Goal: Task Accomplishment & Management: Manage account settings

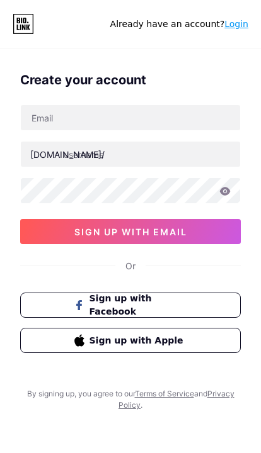
click at [227, 27] on link "Login" at bounding box center [236, 24] width 24 height 10
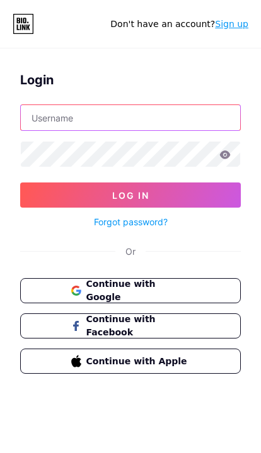
click at [61, 115] on input "text" at bounding box center [130, 117] width 219 height 25
type input "[EMAIL_ADDRESS][DOMAIN_NAME]"
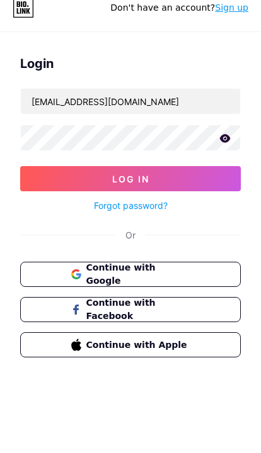
click at [220, 150] on icon at bounding box center [224, 154] width 11 height 9
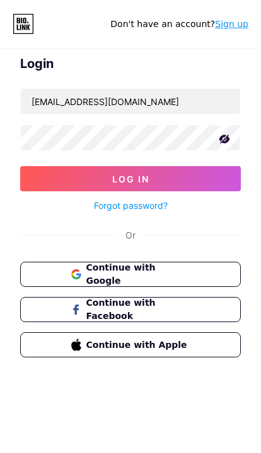
click at [62, 176] on button "Log In" at bounding box center [130, 178] width 220 height 25
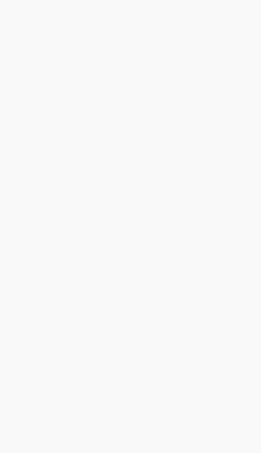
scroll to position [0, 0]
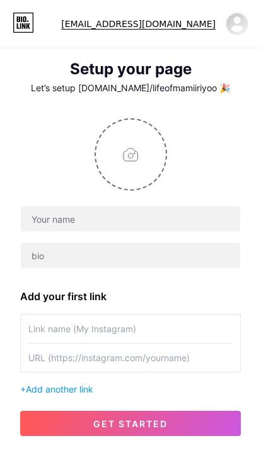
click at [142, 168] on input "file" at bounding box center [131, 155] width 70 height 70
type input "C:\fakepath\IMG_4361.jpeg"
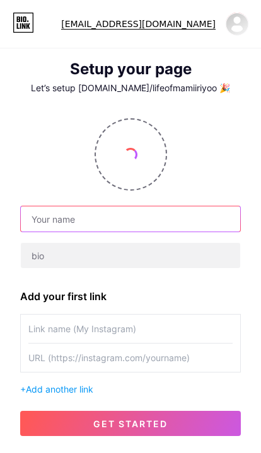
click at [195, 224] on input "text" at bounding box center [130, 219] width 219 height 25
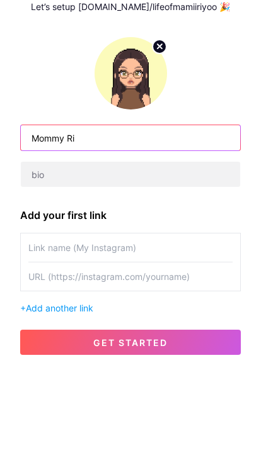
type input "Mommy Ri"
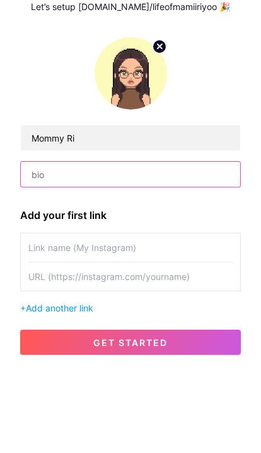
click at [44, 243] on input "text" at bounding box center [130, 255] width 219 height 25
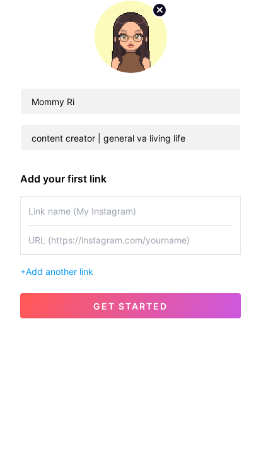
click at [25, 118] on div "Mommy Ri content creator | general va living life" at bounding box center [130, 193] width 220 height 150
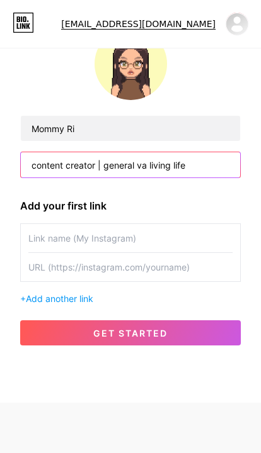
click at [208, 168] on input "content creator | general va living life" at bounding box center [130, 164] width 219 height 25
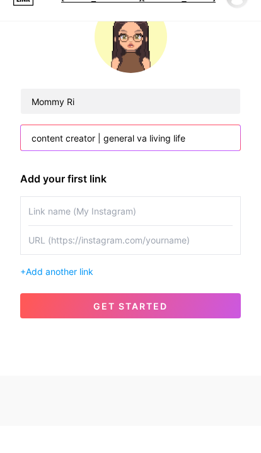
click at [213, 152] on input "content creator | general va living life" at bounding box center [130, 164] width 219 height 25
paste input "₊˚⊹ ᰔ"
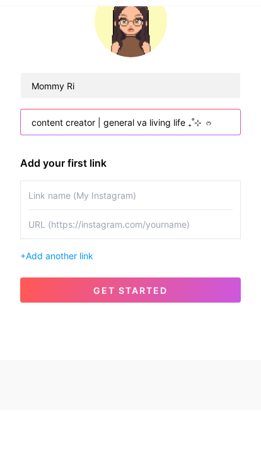
type input "content creator | general va living life ₊˚⊹ ᰔ"
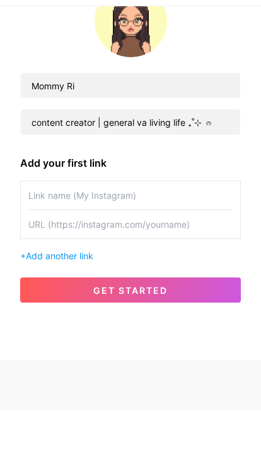
click at [52, 224] on input "text" at bounding box center [130, 238] width 204 height 28
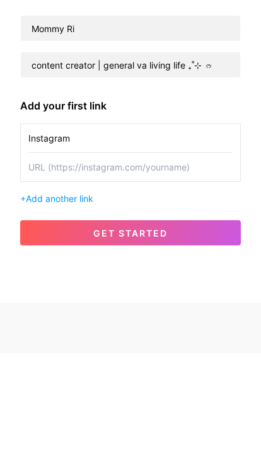
type input "Instagram"
click at [203, 253] on input "text" at bounding box center [130, 267] width 204 height 28
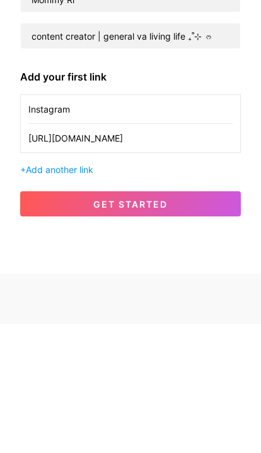
type input "[URL][DOMAIN_NAME]"
click at [79, 253] on input "[URL][DOMAIN_NAME]" at bounding box center [130, 267] width 204 height 28
click at [81, 253] on input "[URL][DOMAIN_NAME]" at bounding box center [130, 267] width 204 height 28
type input "[URL][DOMAIN_NAME][DOMAIN_NAME][PERSON_NAME]"
click at [37, 293] on span "Add another link" at bounding box center [59, 298] width 67 height 11
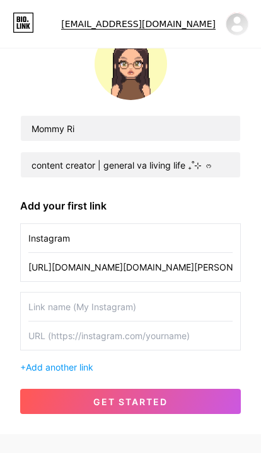
click at [69, 309] on input "text" at bounding box center [130, 307] width 204 height 28
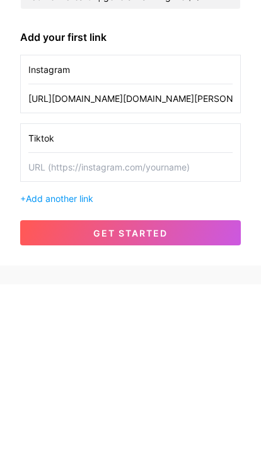
type input "Tiktok"
click at [43, 322] on input "text" at bounding box center [130, 336] width 204 height 28
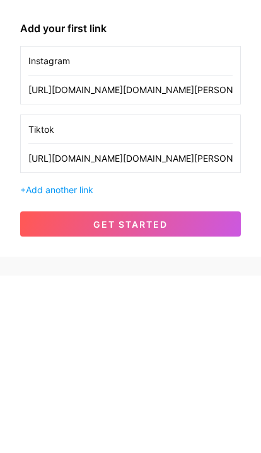
type input "[URL][DOMAIN_NAME][DOMAIN_NAME][PERSON_NAME]"
click at [254, 254] on div "Mommy Ri content creator | general va living life ₊˚⊹ ᰔ Add your first link Ins…" at bounding box center [130, 226] width 261 height 417
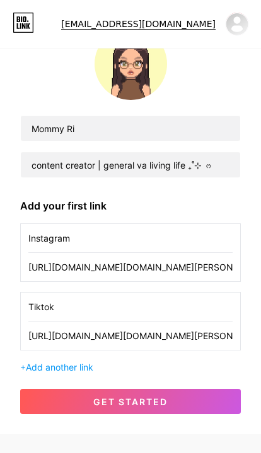
click at [169, 399] on button "get started" at bounding box center [130, 401] width 220 height 25
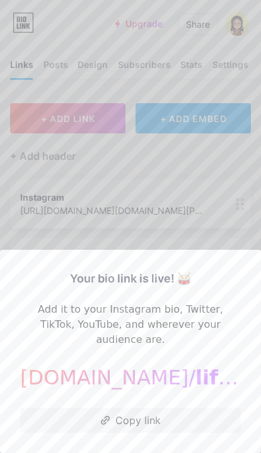
click at [156, 421] on button "Copy link" at bounding box center [130, 420] width 220 height 25
click at [221, 235] on div at bounding box center [130, 226] width 261 height 453
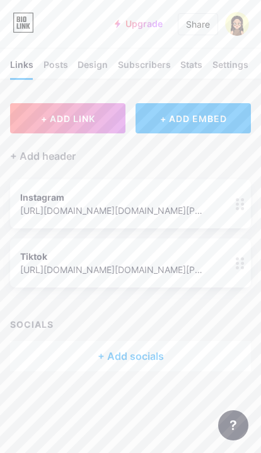
click at [244, 263] on circle at bounding box center [242, 263] width 3 height 3
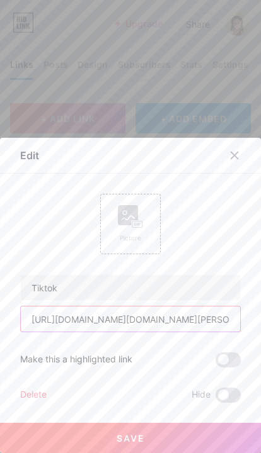
click at [198, 314] on input "[URL][DOMAIN_NAME][DOMAIN_NAME][PERSON_NAME]" at bounding box center [130, 319] width 219 height 25
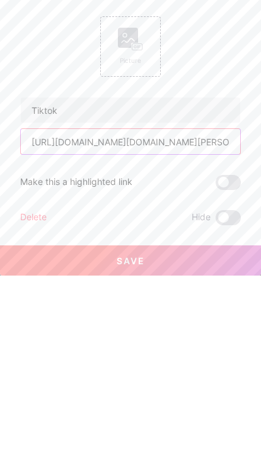
click at [69, 307] on input "[URL][DOMAIN_NAME][DOMAIN_NAME][PERSON_NAME]" at bounding box center [130, 319] width 219 height 25
click at [67, 307] on input "[URL][DOMAIN_NAME][DOMAIN_NAME][PERSON_NAME]" at bounding box center [130, 319] width 219 height 25
paste input "[DOMAIN_NAME][URL][DOMAIN_NAME][PERSON_NAME]"
type input "[URL][DOMAIN_NAME][DOMAIN_NAME][PERSON_NAME]"
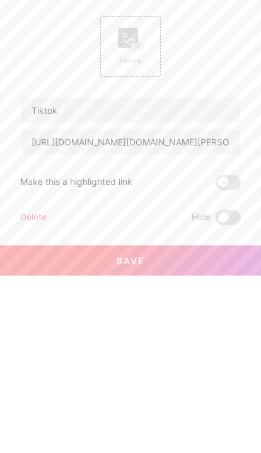
click at [167, 423] on button "Save" at bounding box center [130, 438] width 261 height 30
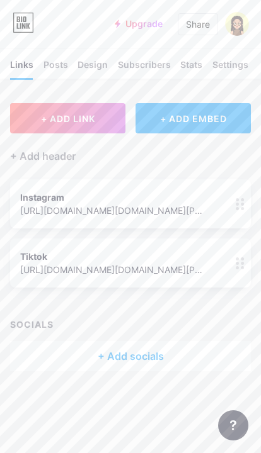
click at [48, 61] on div "Posts" at bounding box center [55, 68] width 25 height 21
click at [17, 62] on div "Links" at bounding box center [21, 68] width 23 height 21
click at [237, 23] on img at bounding box center [237, 24] width 24 height 24
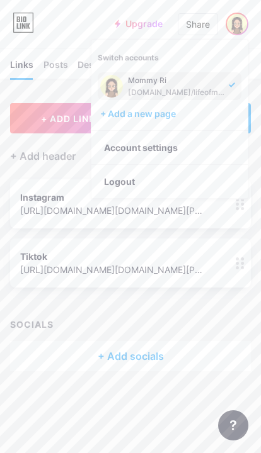
click at [209, 315] on div "+ ADD LINK + ADD EMBED + Add header Instagram [URL][DOMAIN_NAME][DOMAIN_NAME][P…" at bounding box center [130, 237] width 261 height 268
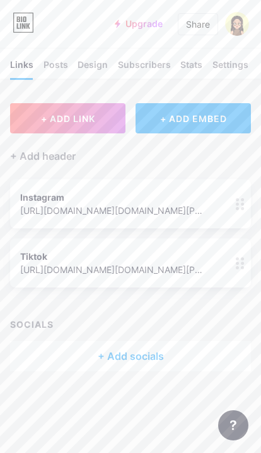
click at [166, 121] on div "+ ADD EMBED" at bounding box center [192, 118] width 115 height 30
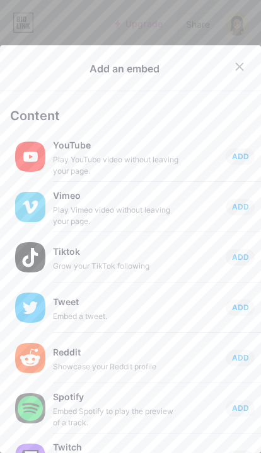
click at [237, 62] on icon at bounding box center [239, 67] width 10 height 10
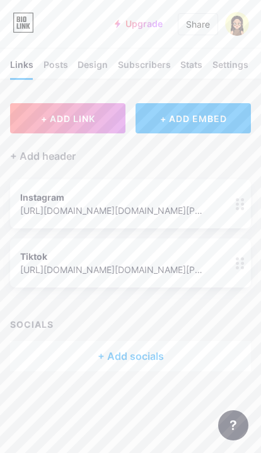
click at [218, 61] on div "Settings" at bounding box center [230, 68] width 36 height 21
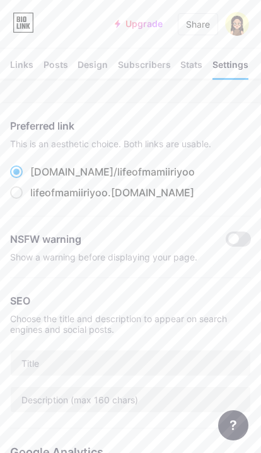
click at [13, 60] on div "Links" at bounding box center [21, 68] width 23 height 21
